Goal: Navigation & Orientation: Find specific page/section

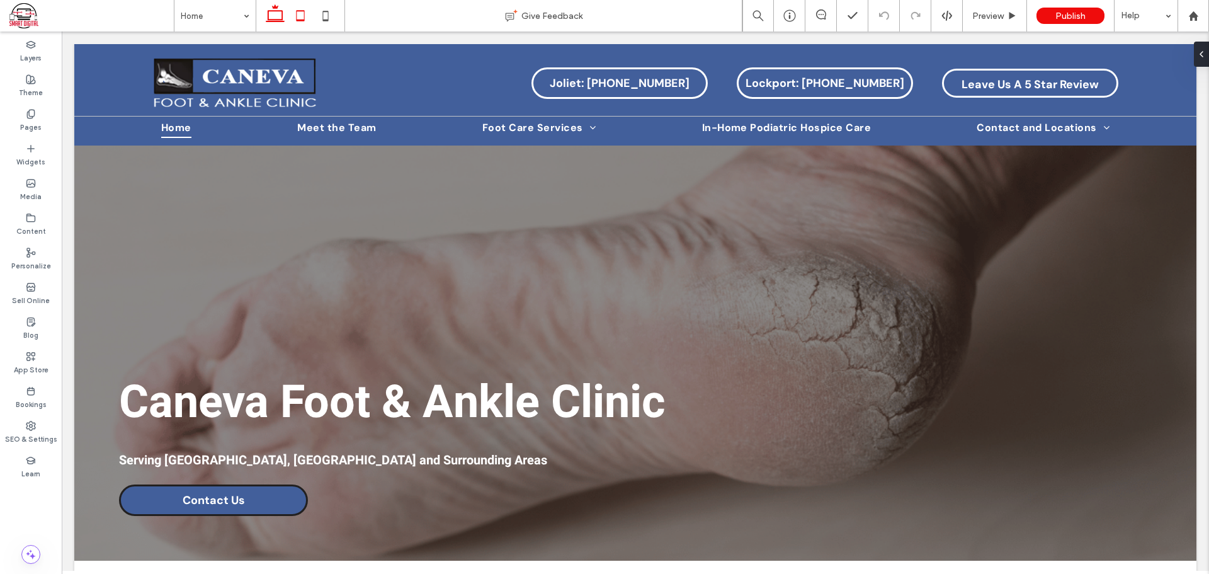
click at [295, 14] on icon at bounding box center [300, 15] width 25 height 25
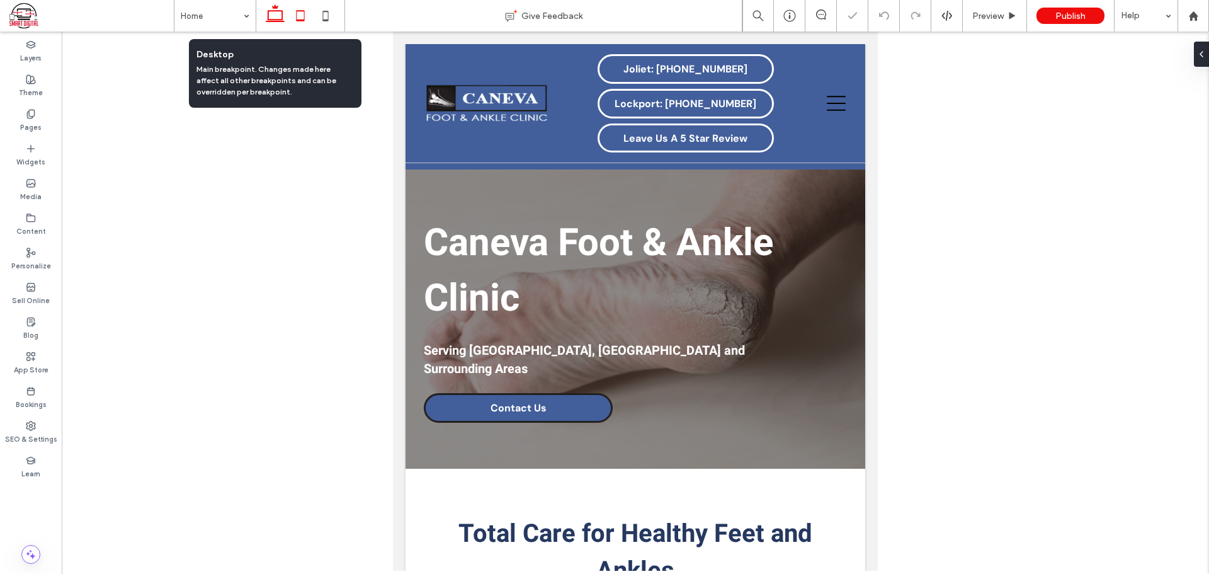
click at [273, 15] on icon at bounding box center [275, 15] width 25 height 25
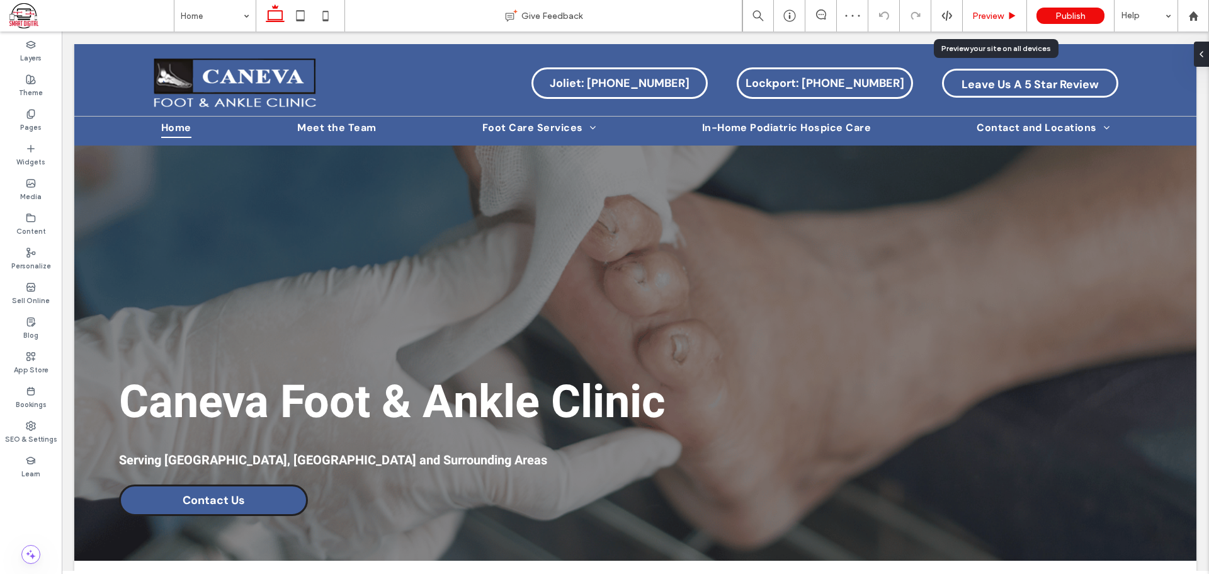
click at [987, 14] on span "Preview" at bounding box center [987, 16] width 31 height 11
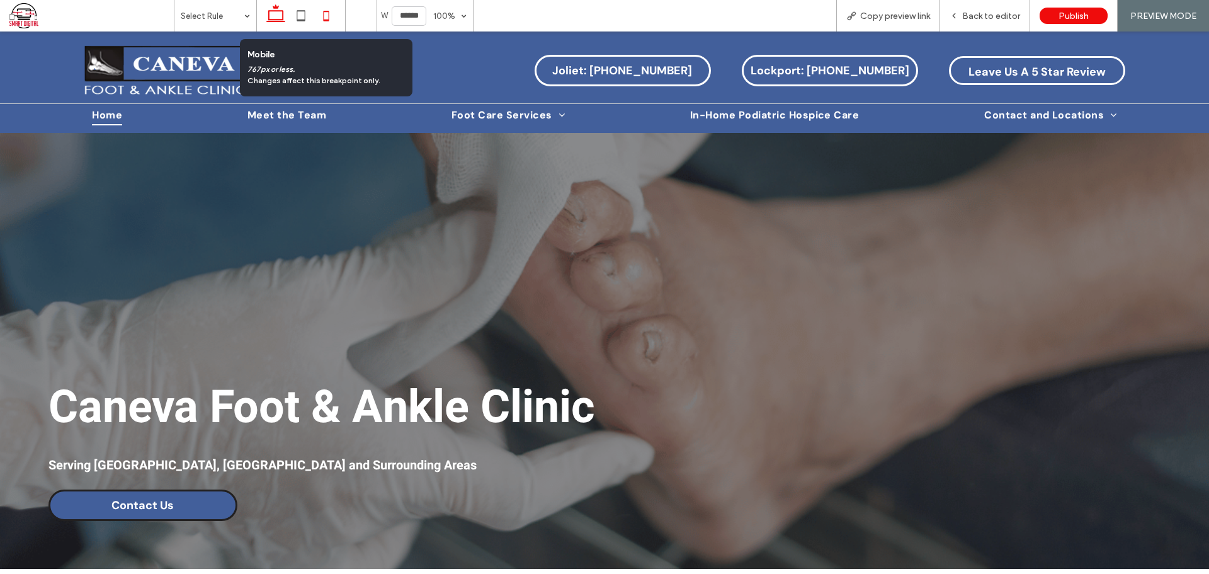
click at [329, 11] on icon at bounding box center [326, 15] width 25 height 25
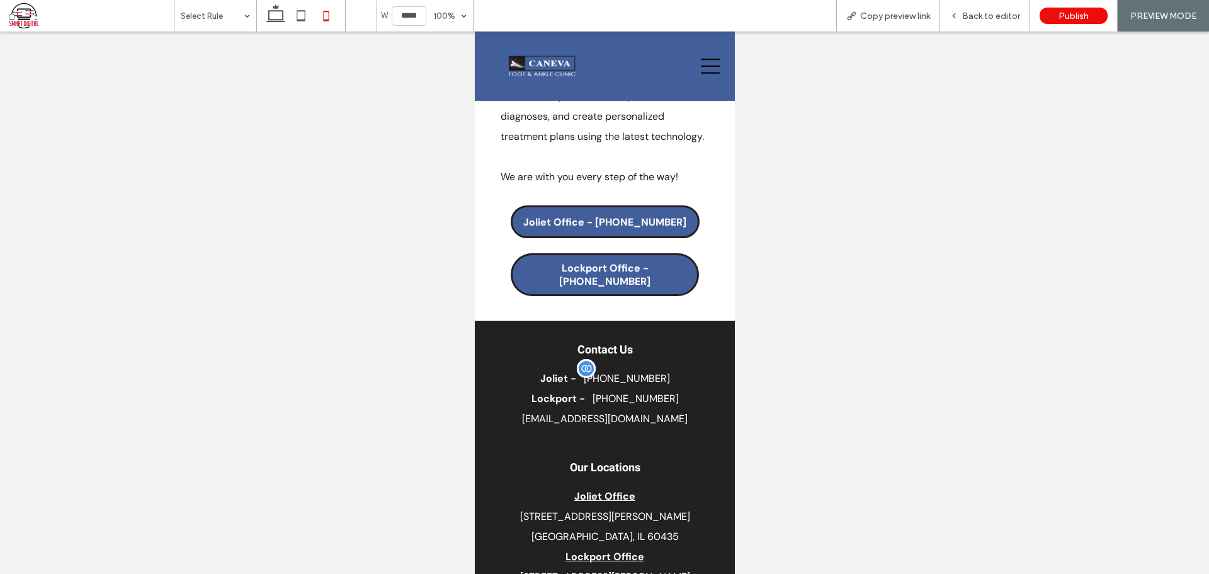
scroll to position [2735, 0]
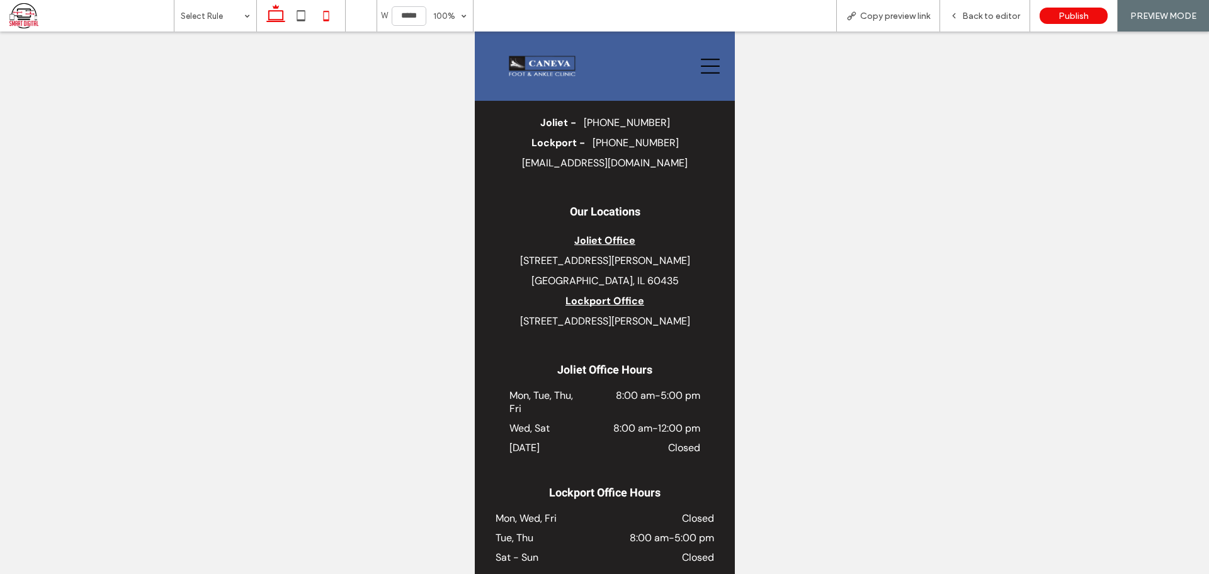
click at [285, 16] on icon at bounding box center [275, 15] width 25 height 25
type input "******"
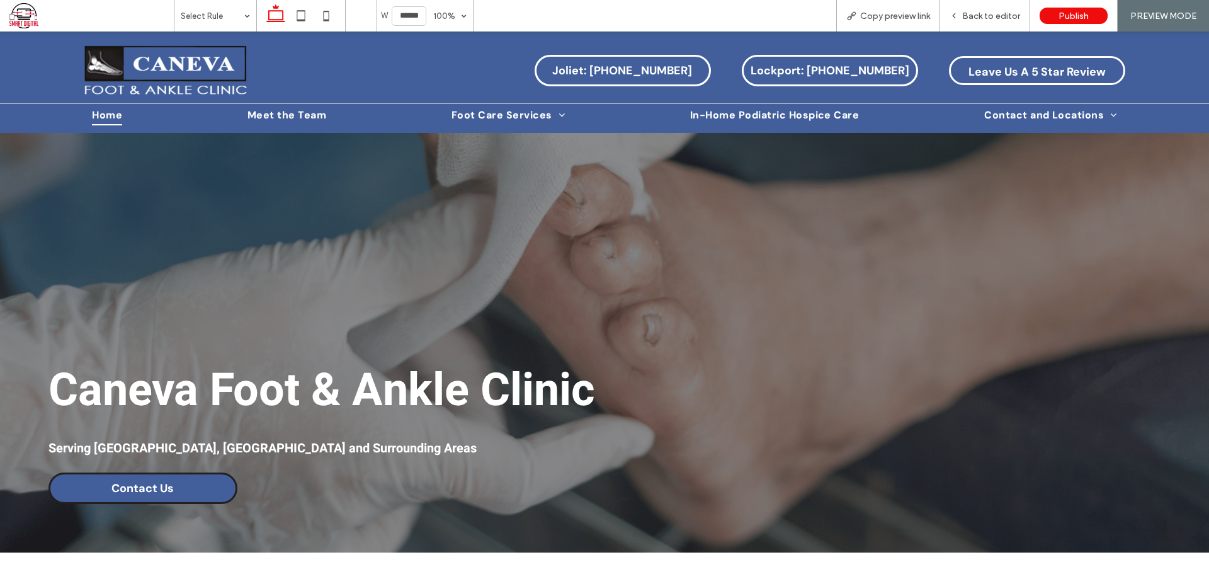
scroll to position [0, 0]
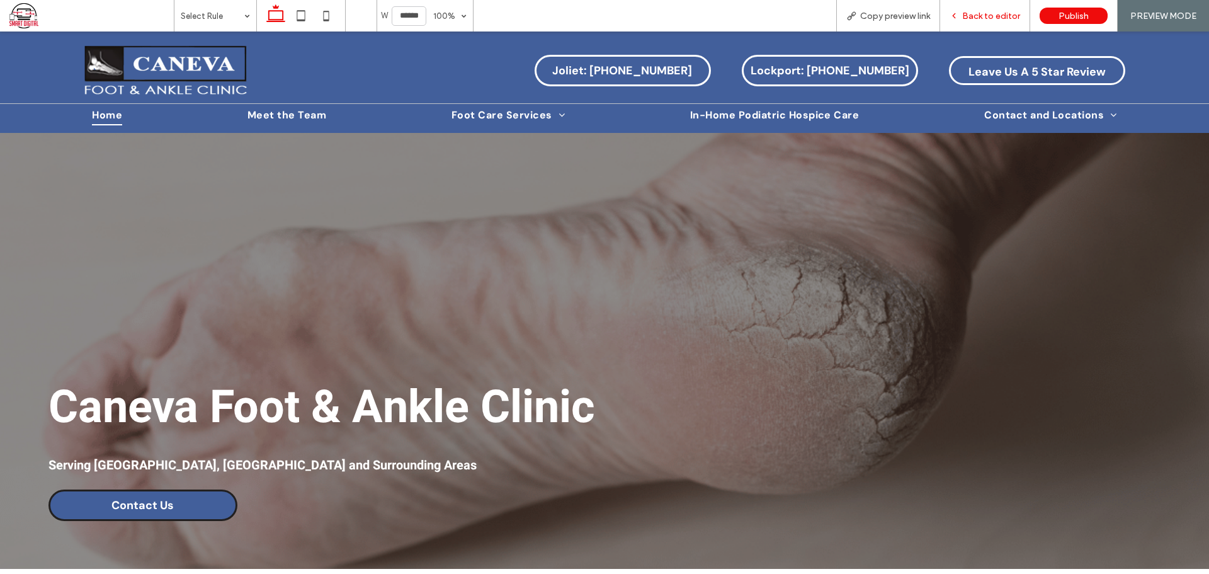
click at [974, 16] on span "Back to editor" at bounding box center [991, 16] width 58 height 11
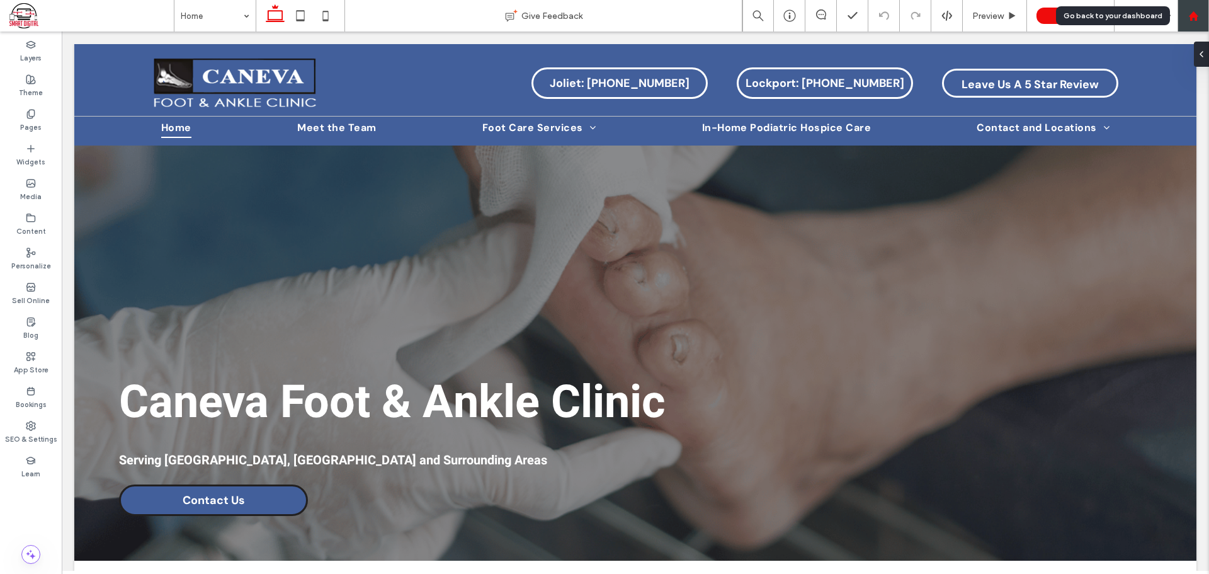
click at [1198, 12] on icon at bounding box center [1193, 16] width 11 height 11
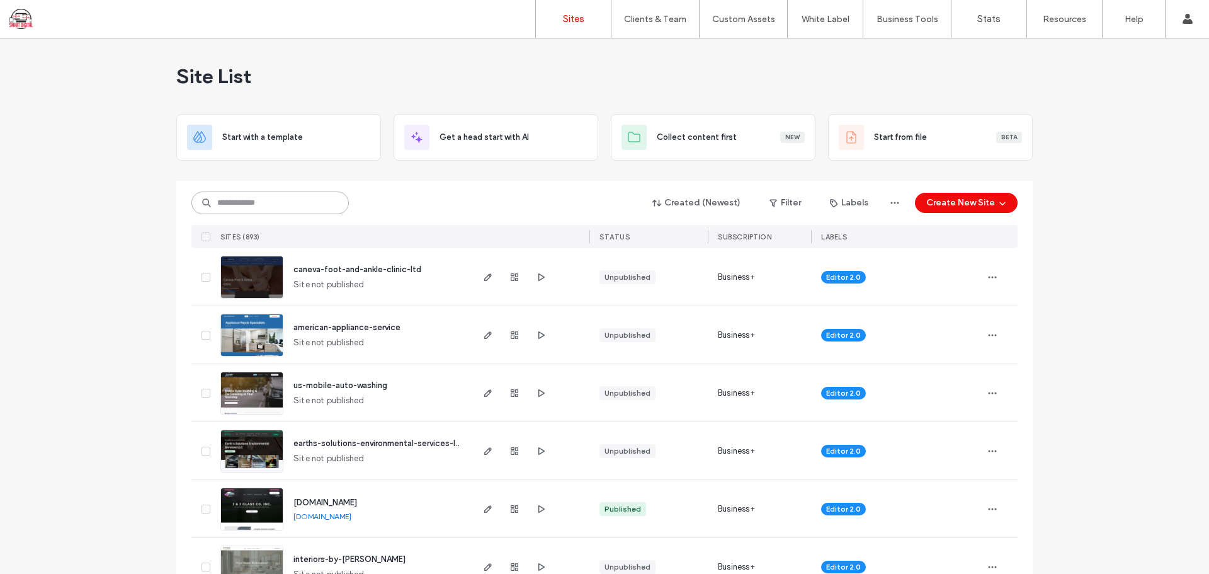
click at [261, 196] on input at bounding box center [269, 202] width 157 height 23
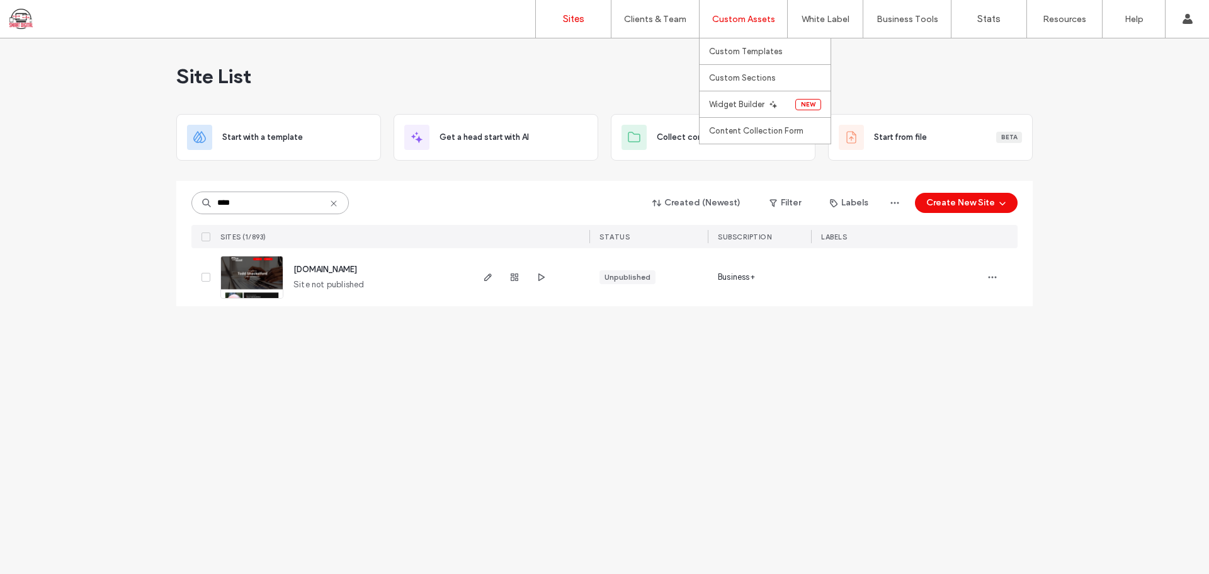
type input "****"
